Goal: Information Seeking & Learning: Find specific fact

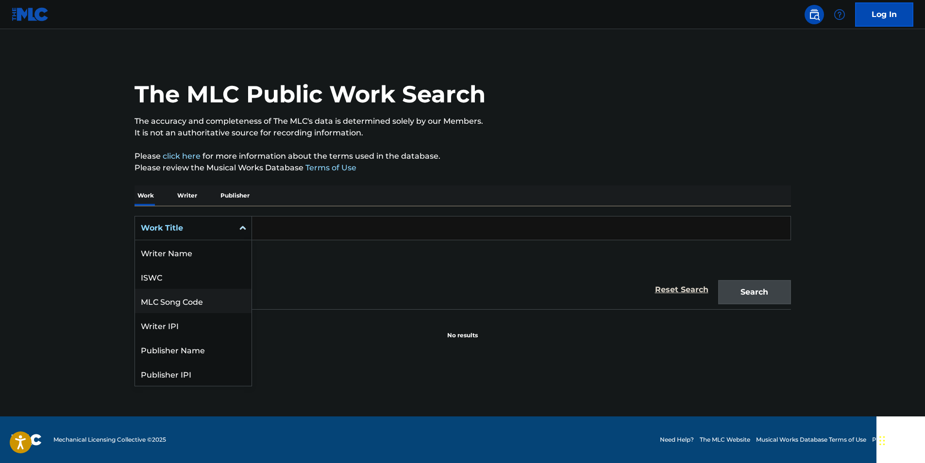
scroll to position [49, 0]
click at [207, 250] on div "MLC Song Code" at bounding box center [193, 252] width 117 height 24
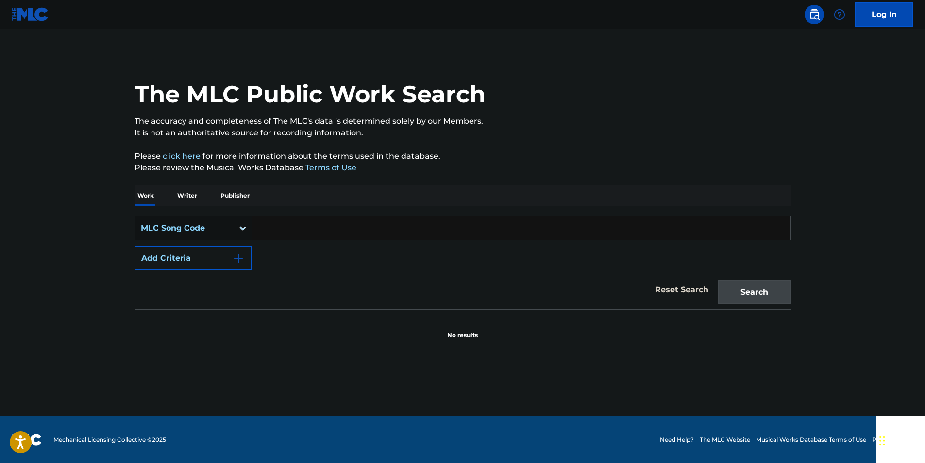
click at [234, 221] on div "Search Form" at bounding box center [242, 228] width 17 height 23
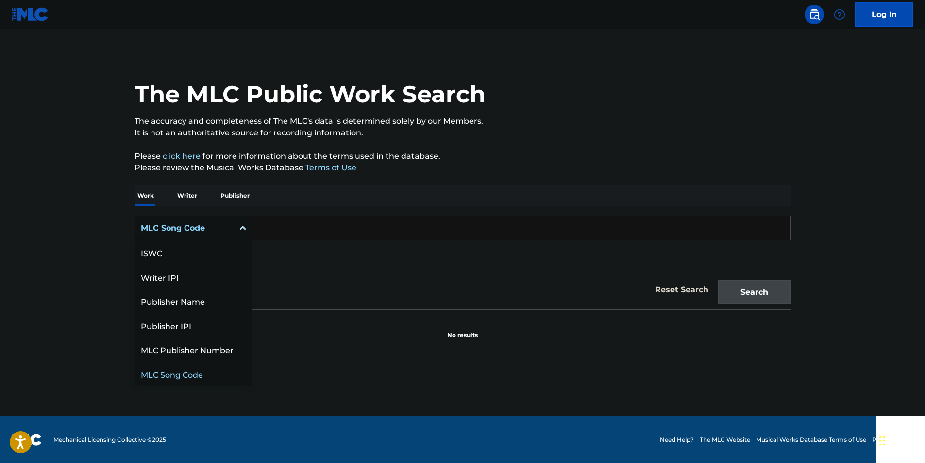
click at [222, 369] on div "MLC Song Code" at bounding box center [193, 374] width 117 height 24
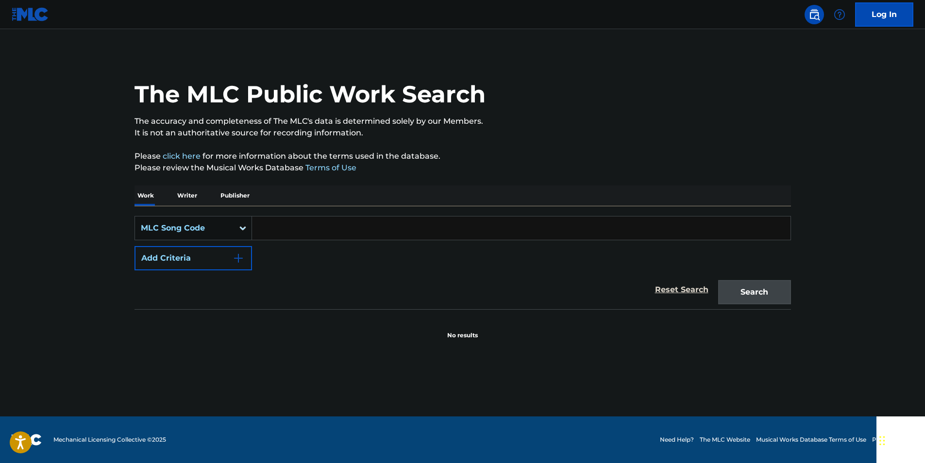
click at [295, 221] on input "Search Form" at bounding box center [521, 228] width 538 height 23
paste input "S00289"
click at [778, 290] on button "Search" at bounding box center [754, 292] width 73 height 24
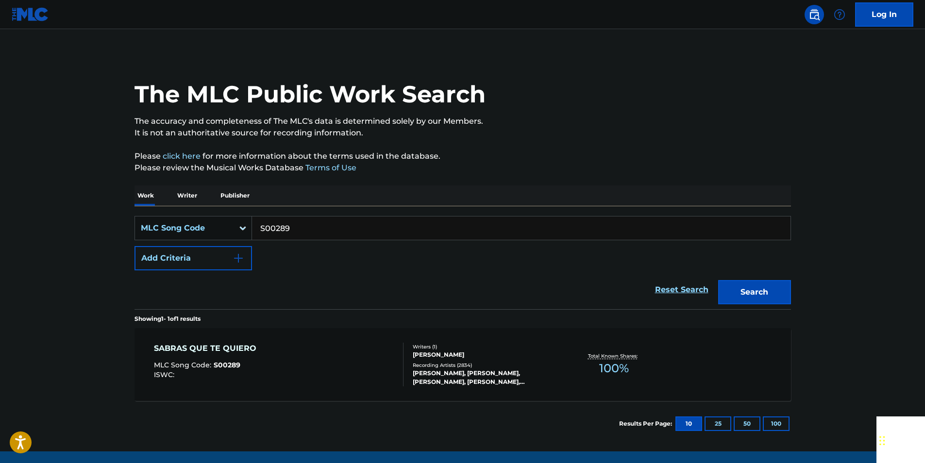
click at [309, 230] on input "S00289" at bounding box center [521, 228] width 538 height 23
drag, startPoint x: 309, startPoint y: 230, endPoint x: 299, endPoint y: 228, distance: 9.9
click at [309, 230] on input "S00289" at bounding box center [521, 228] width 538 height 23
paste input "M5699B"
type input "M5699B"
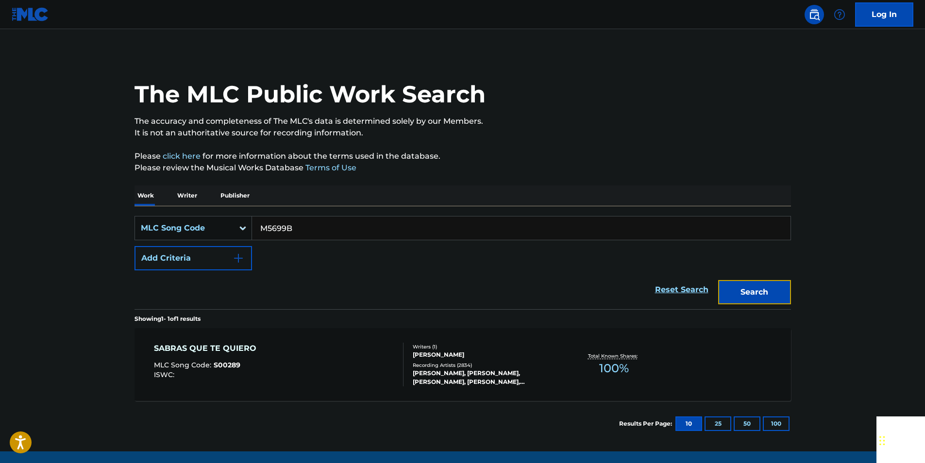
drag, startPoint x: 769, startPoint y: 296, endPoint x: 544, endPoint y: 193, distance: 247.2
click at [769, 296] on button "Search" at bounding box center [754, 292] width 73 height 24
